Goal: Navigation & Orientation: Find specific page/section

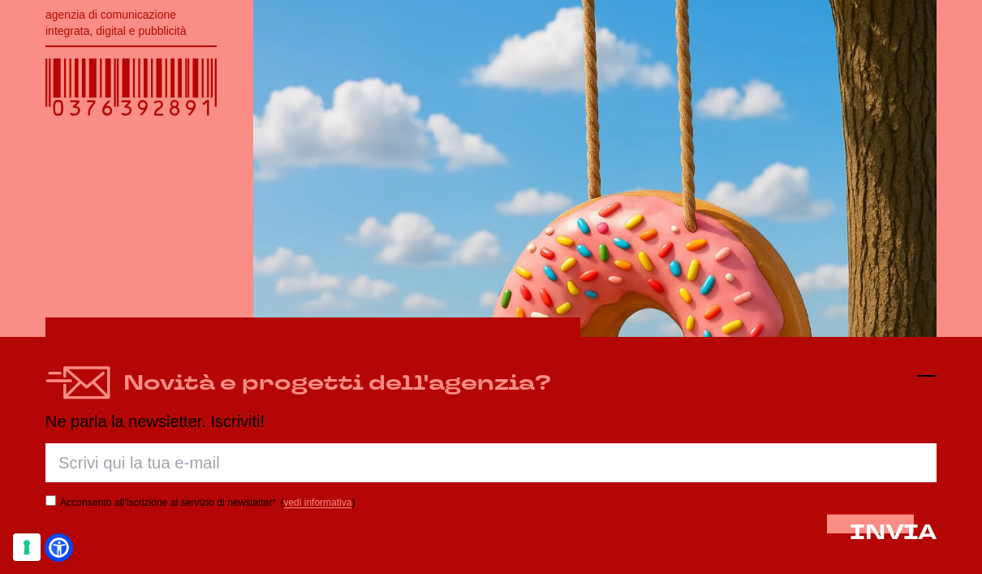
scroll to position [359, 0]
click at [925, 378] on icon at bounding box center [927, 375] width 19 height 19
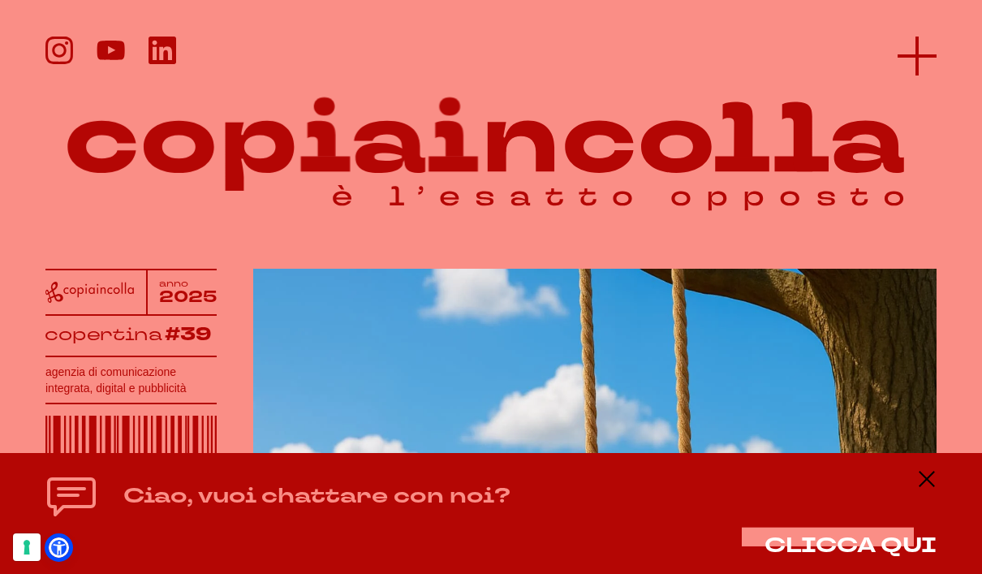
scroll to position [0, 0]
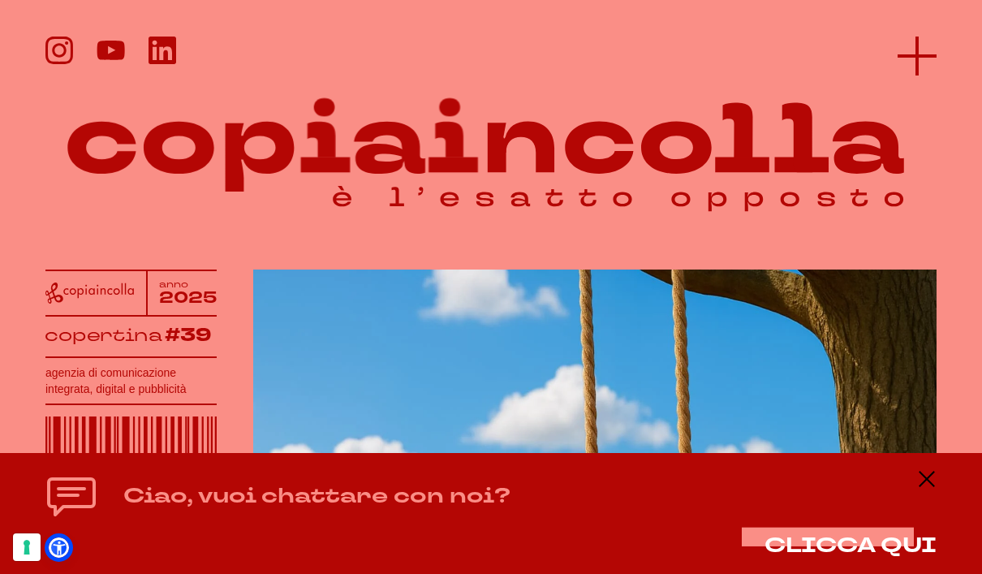
click at [917, 56] on line at bounding box center [917, 56] width 39 height 0
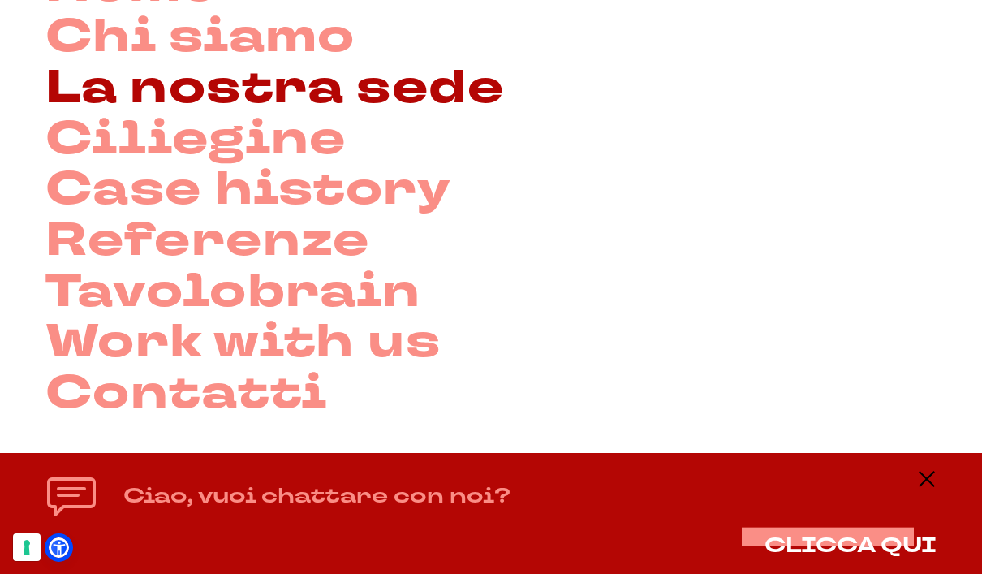
scroll to position [181, 0]
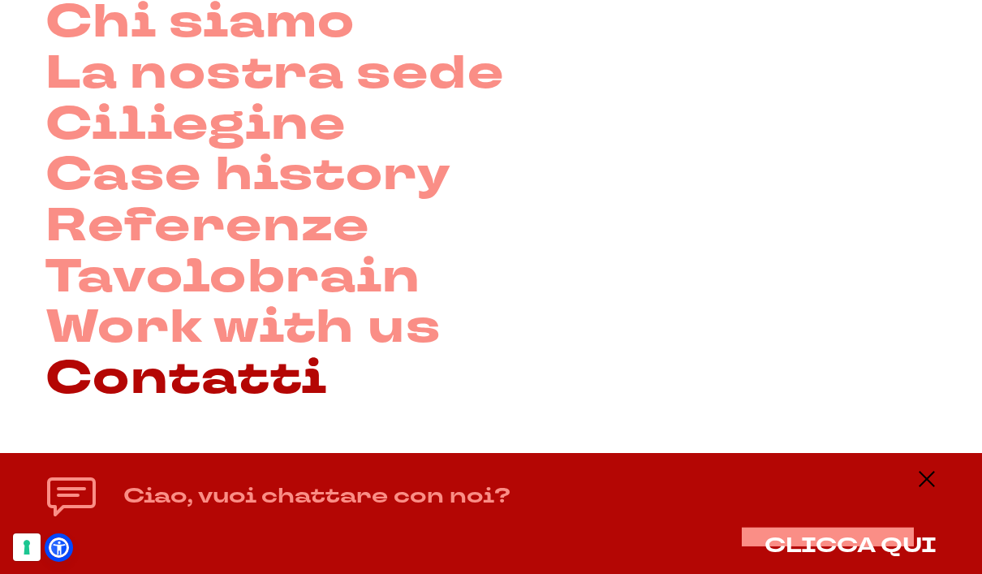
click at [223, 385] on link "Contatti" at bounding box center [186, 379] width 282 height 51
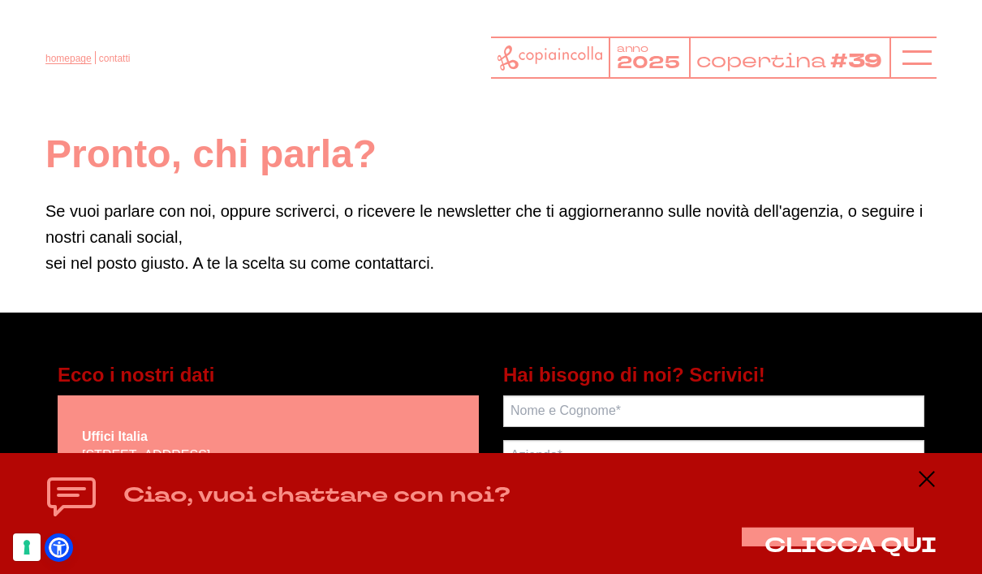
click at [80, 58] on link "homepage" at bounding box center [68, 58] width 46 height 11
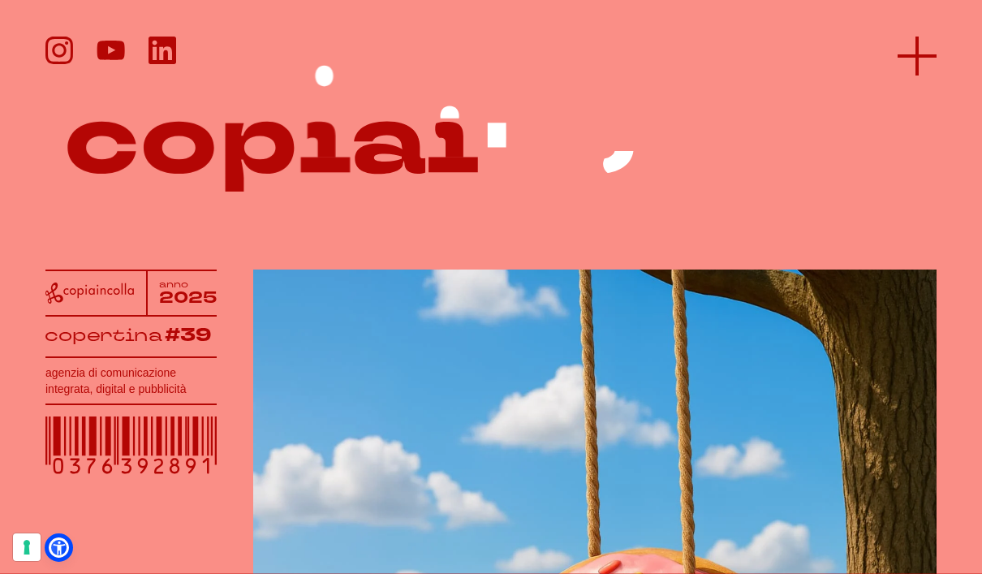
click at [925, 58] on icon at bounding box center [917, 56] width 39 height 39
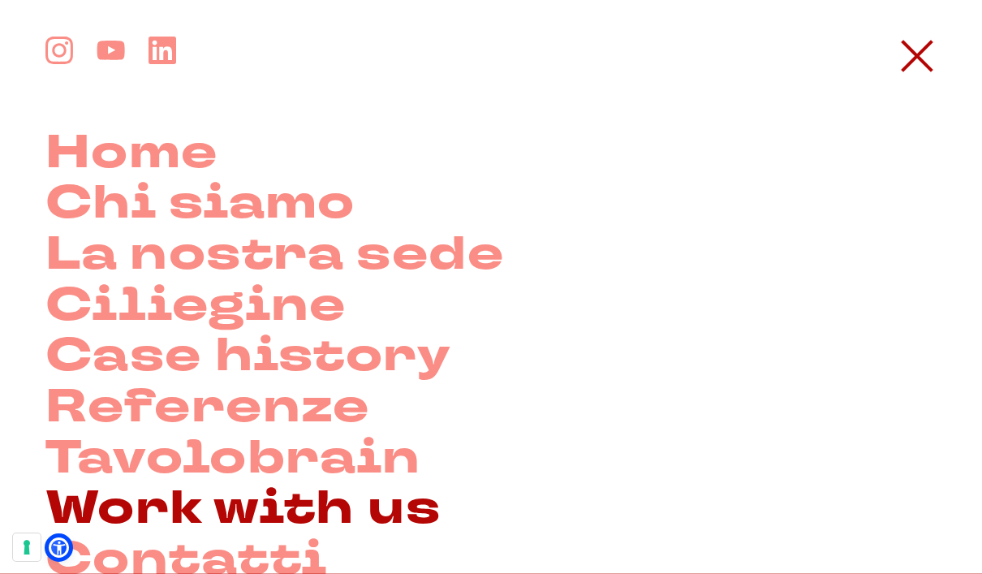
click at [226, 517] on link "Work with us" at bounding box center [242, 509] width 395 height 51
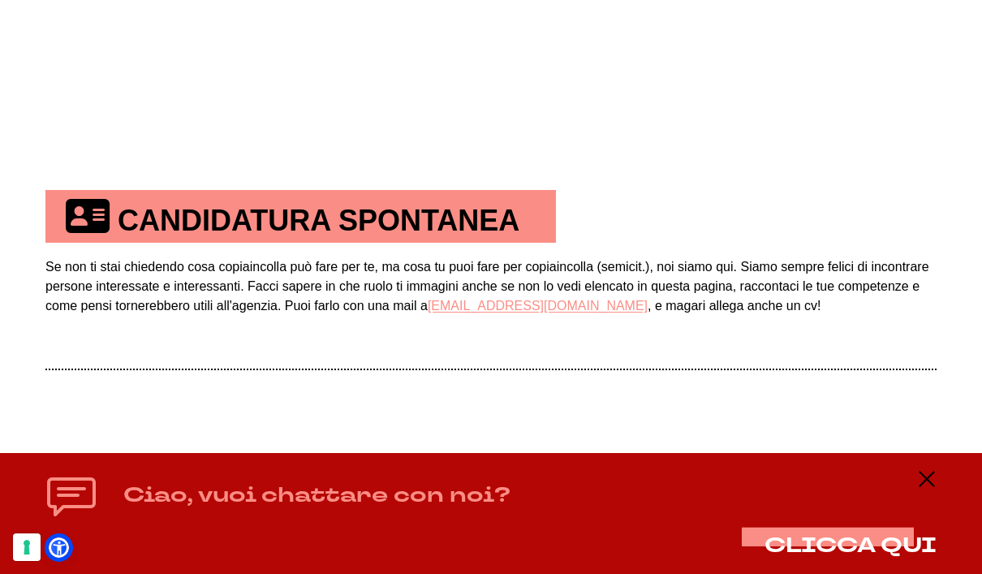
scroll to position [766, 0]
click at [920, 482] on icon at bounding box center [927, 478] width 19 height 19
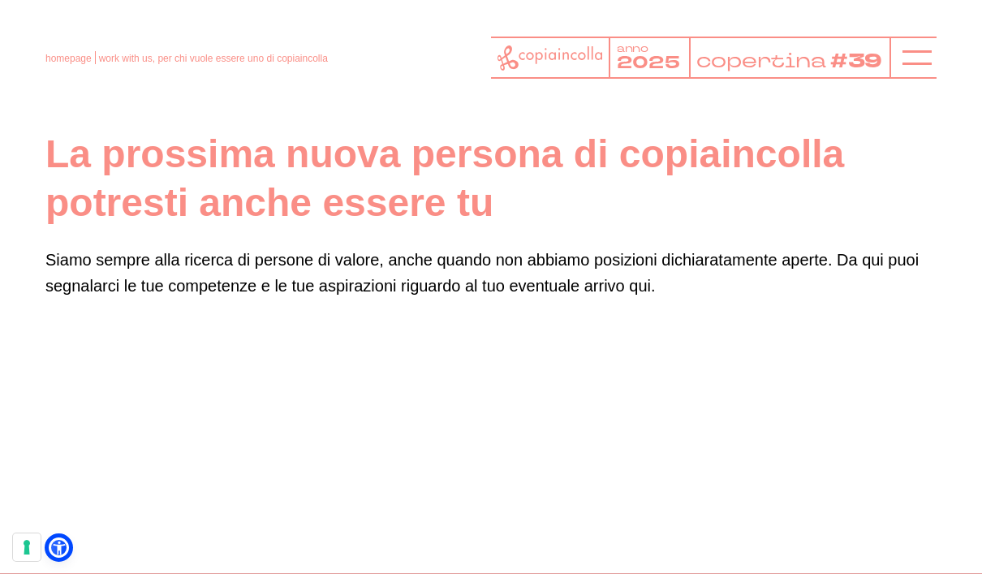
scroll to position [0, 0]
click at [919, 58] on line at bounding box center [917, 58] width 29 height 0
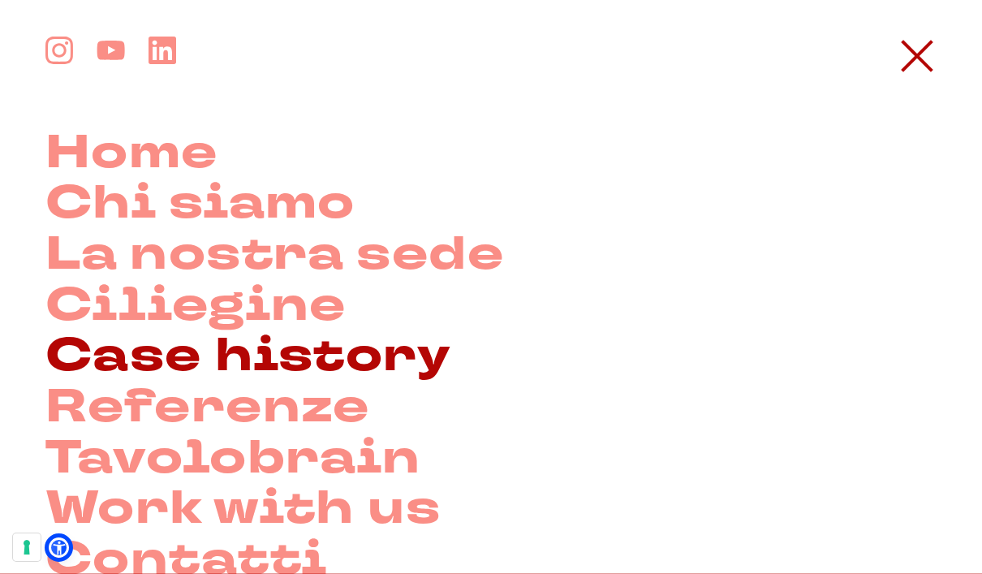
click at [299, 364] on link "Case history" at bounding box center [248, 356] width 406 height 51
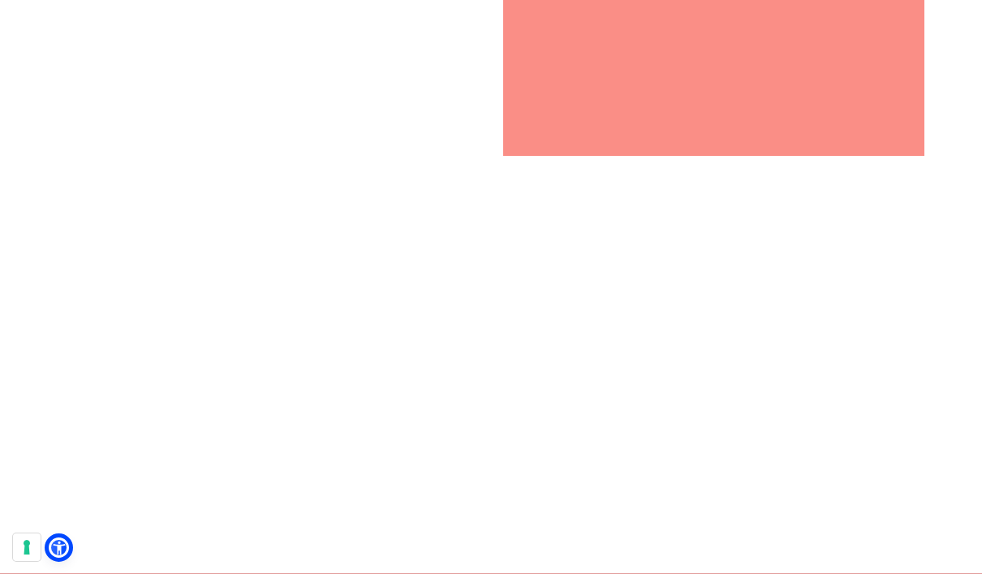
scroll to position [9981, 0]
